Goal: Transaction & Acquisition: Subscribe to service/newsletter

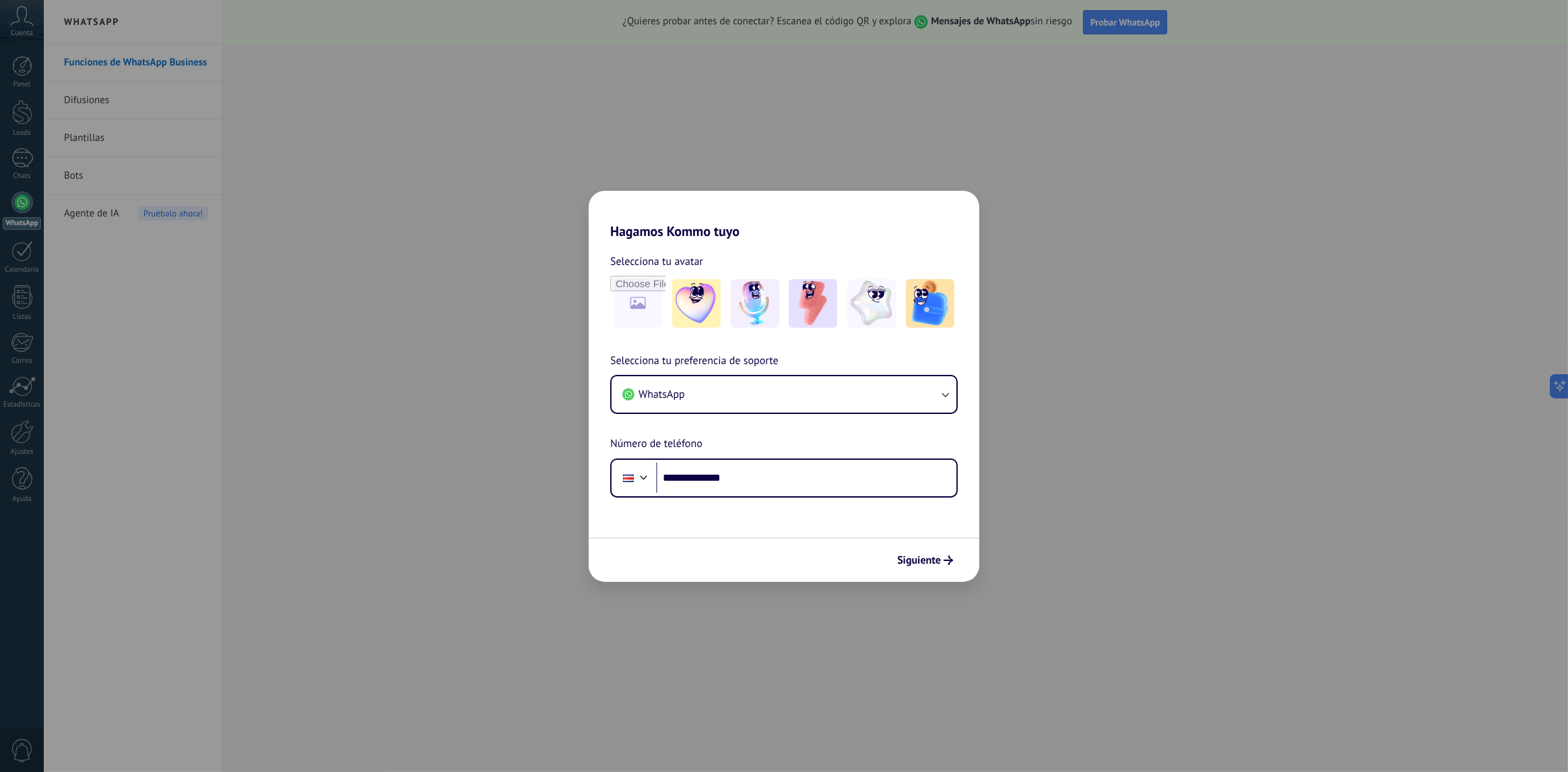
type input "**********"
click at [910, 558] on span "Siguiente" at bounding box center [919, 560] width 44 height 10
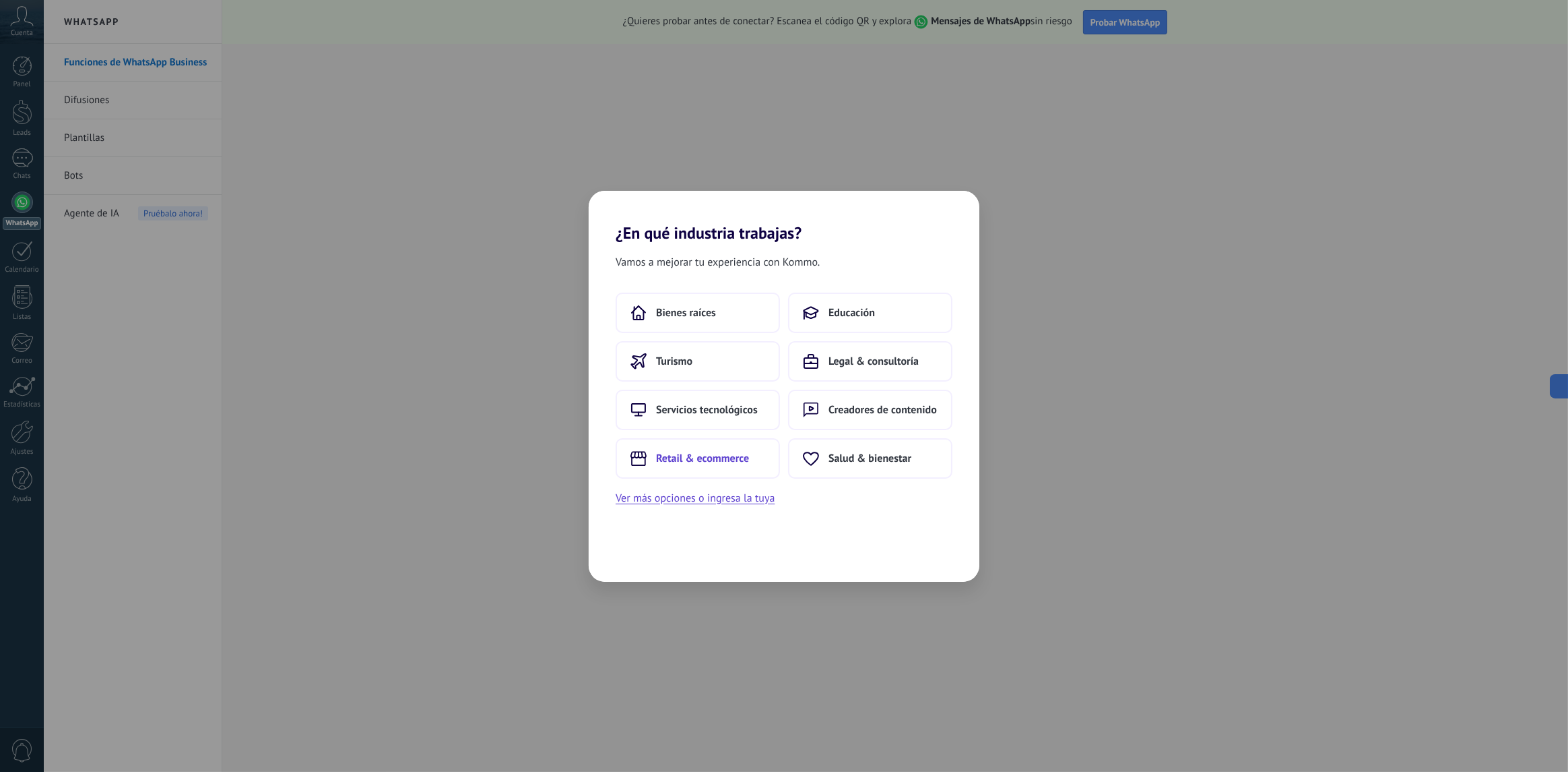
click at [726, 453] on span "Retail & ecommerce" at bounding box center [702, 459] width 93 height 14
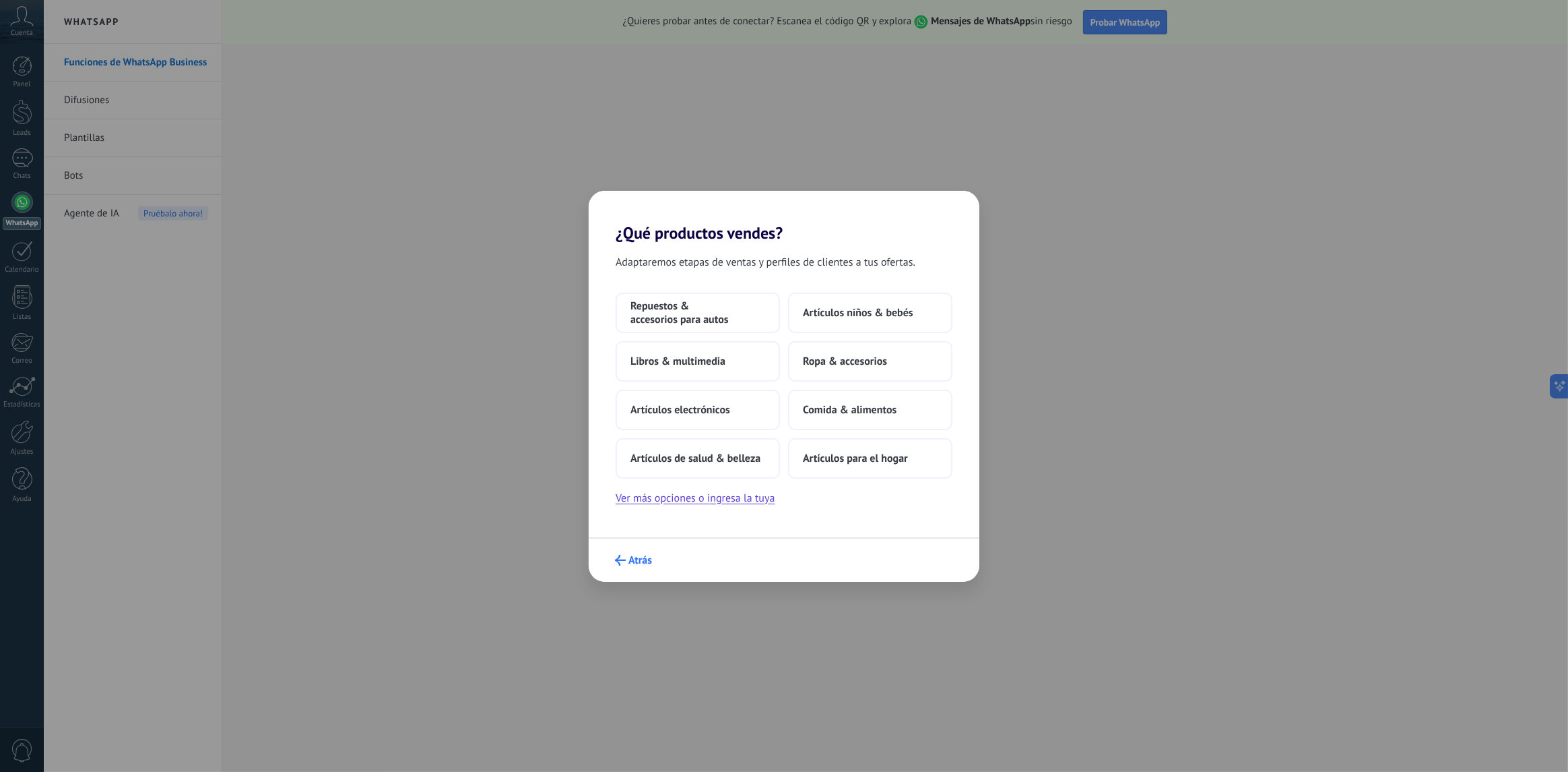
click at [621, 559] on use "submit" at bounding box center [620, 560] width 11 height 11
click at [850, 461] on span "Retail & ecommerce" at bounding box center [875, 459] width 93 height 14
click at [855, 362] on span "Ropa & accesorios" at bounding box center [845, 361] width 84 height 14
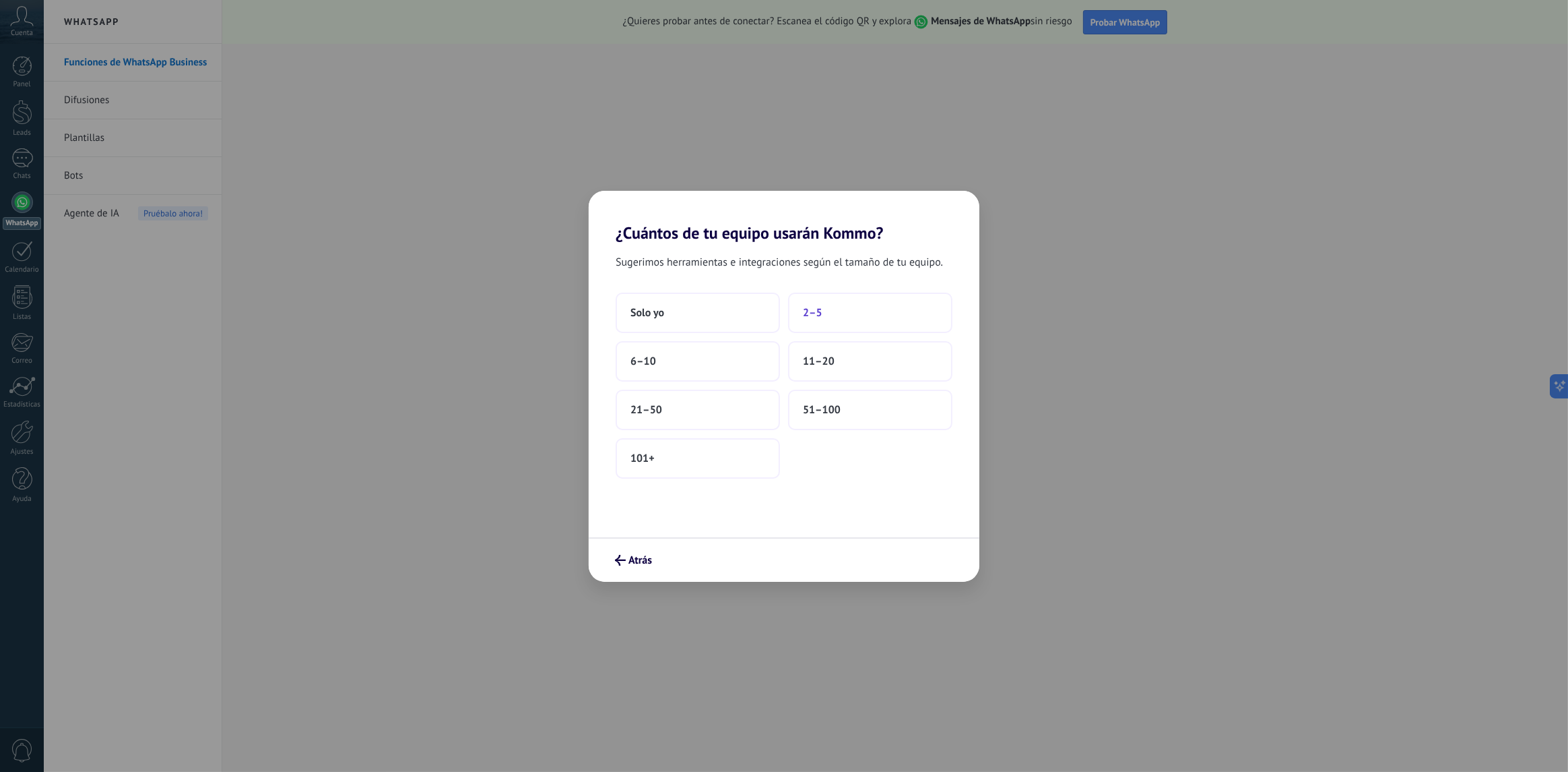
click at [849, 314] on button "2–5" at bounding box center [870, 313] width 164 height 40
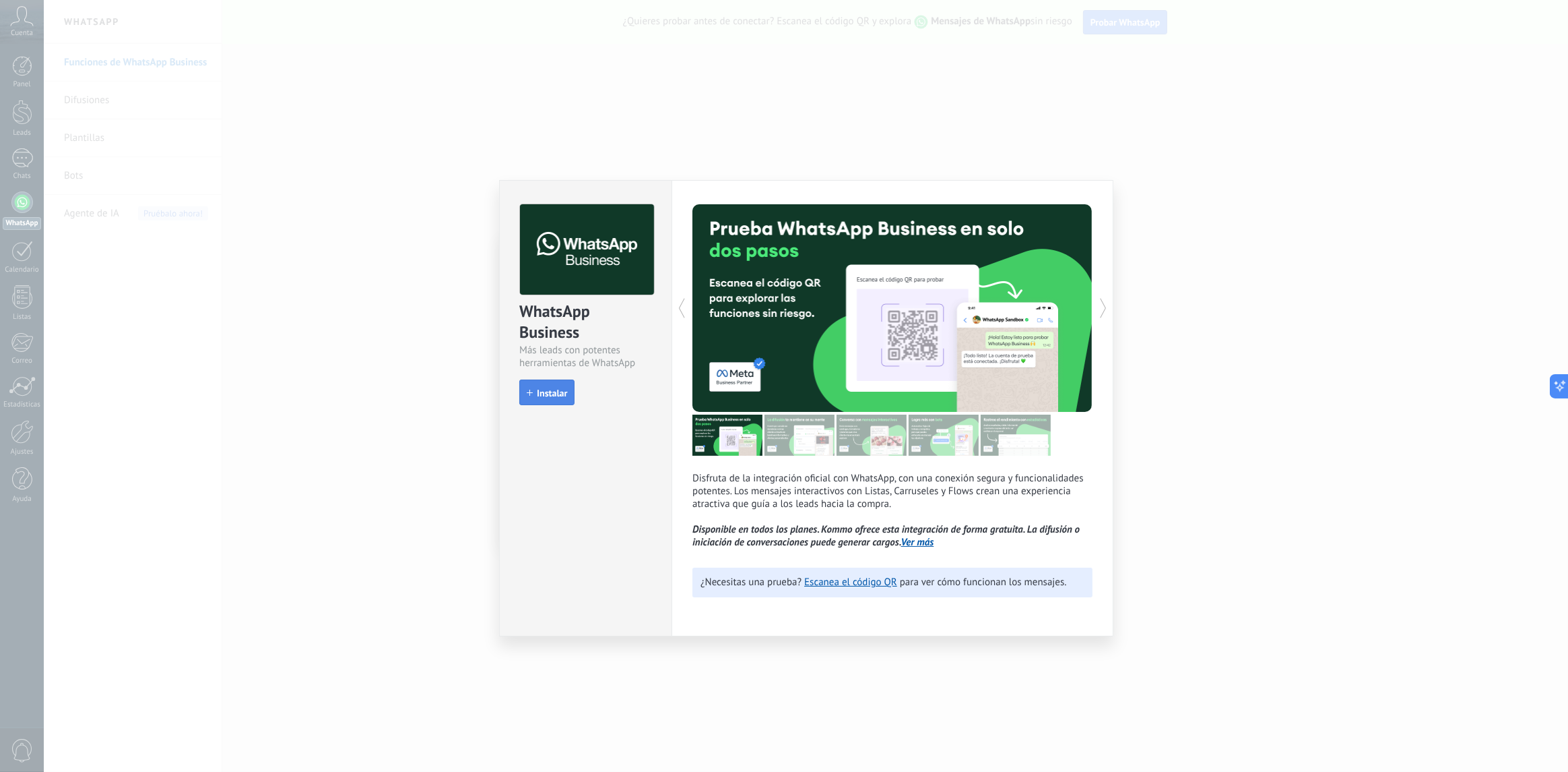
click at [546, 389] on span "Instalar" at bounding box center [552, 393] width 30 height 10
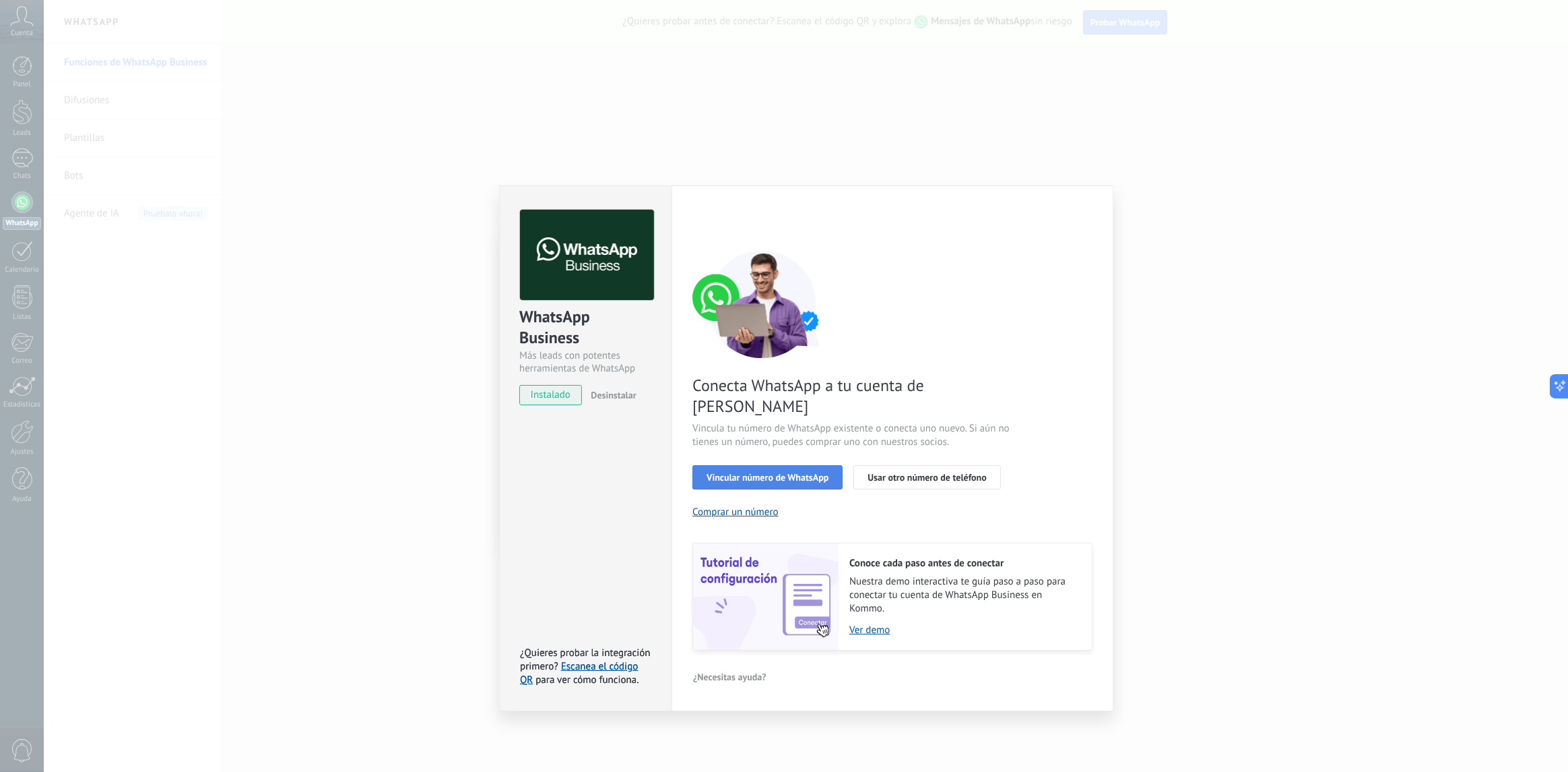
click at [778, 472] on span "Vincular número de WhatsApp" at bounding box center [768, 477] width 122 height 10
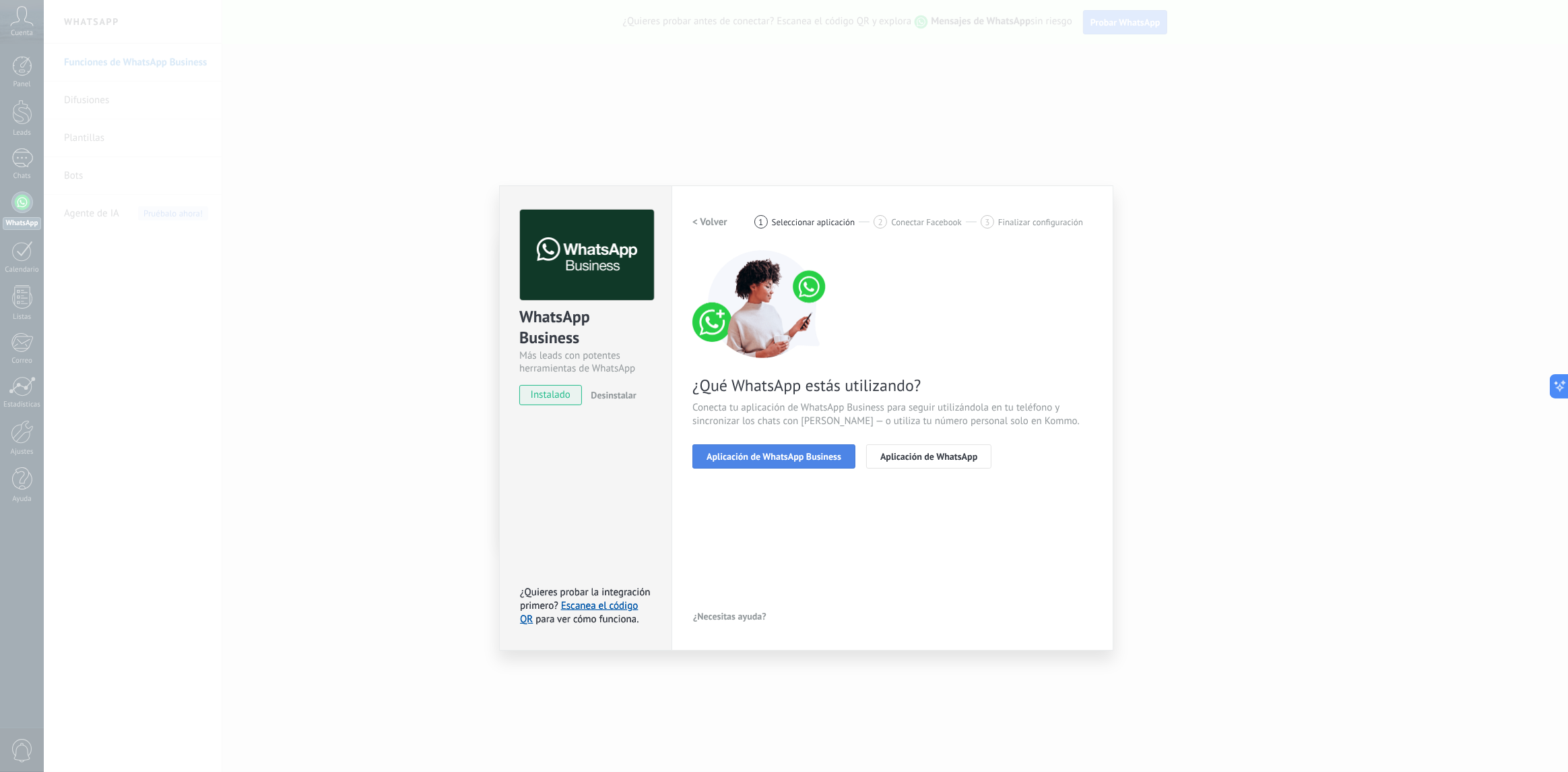
click at [782, 457] on span "Aplicación de WhatsApp Business" at bounding box center [774, 457] width 135 height 10
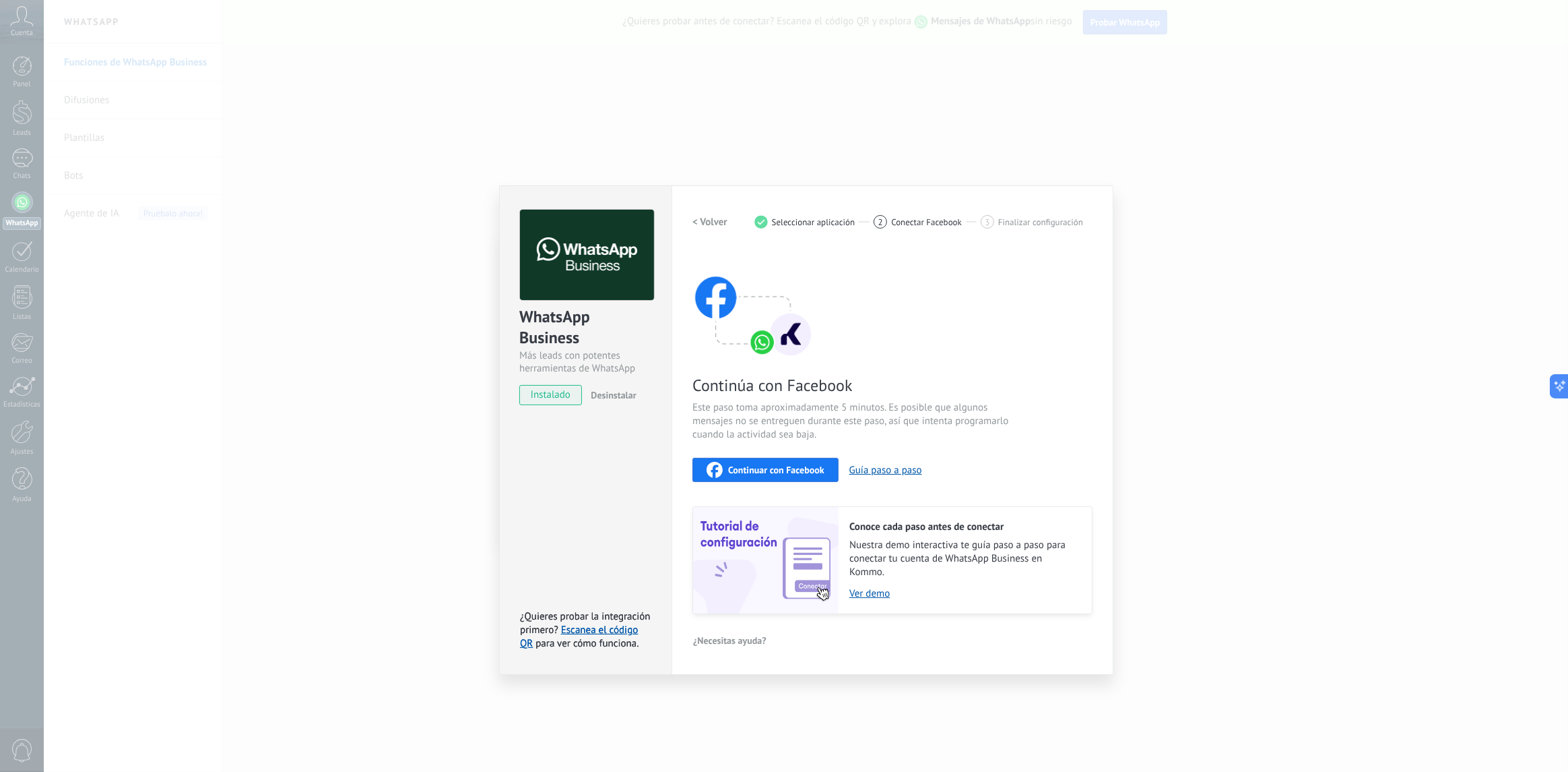
click at [789, 466] on span "Continuar con Facebook" at bounding box center [776, 470] width 97 height 10
